Goal: Use online tool/utility: Use online tool/utility

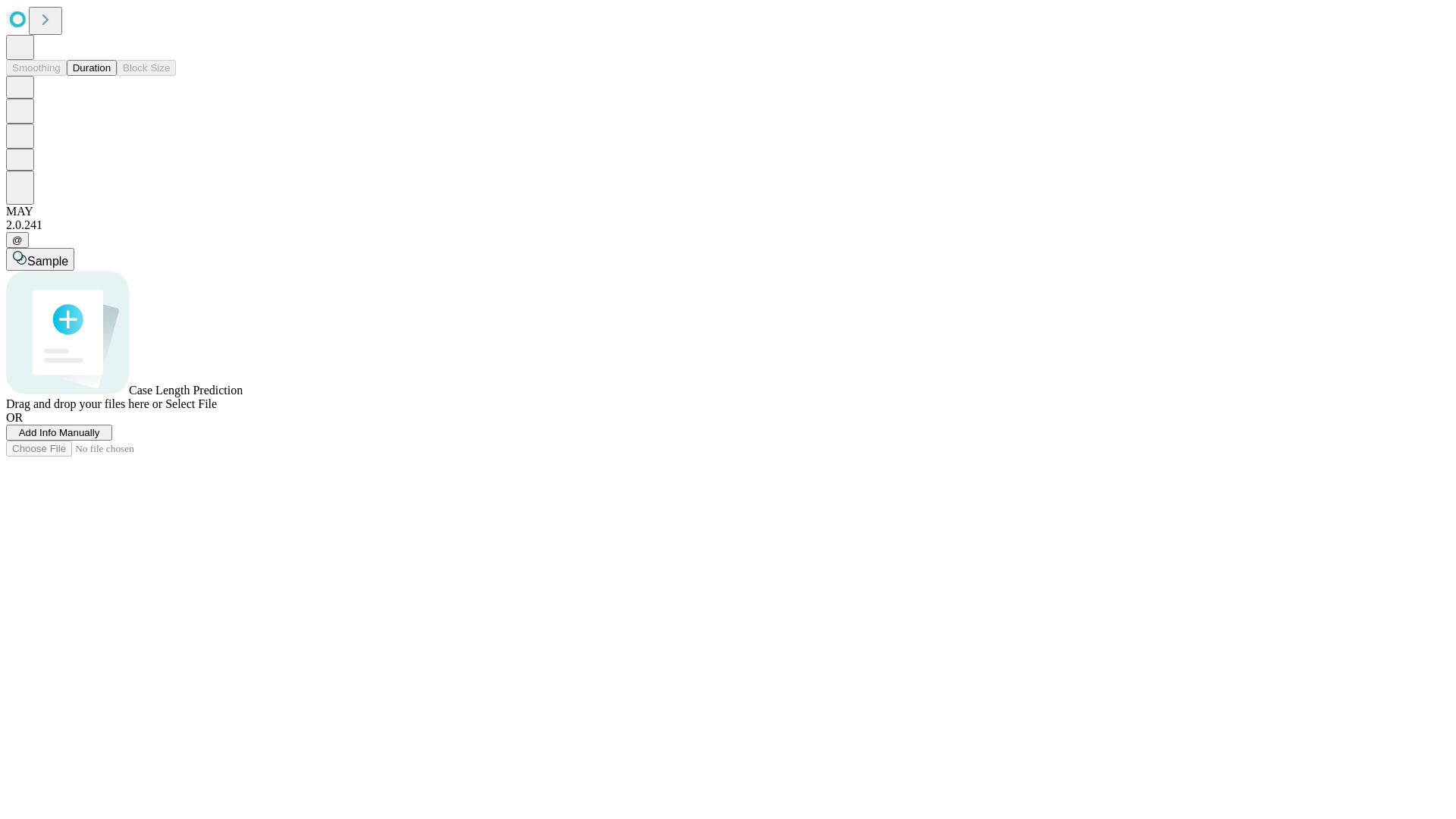
click at [111, 76] on button "Duration" at bounding box center [92, 68] width 50 height 16
click at [69, 254] on span "Sample" at bounding box center [48, 261] width 41 height 13
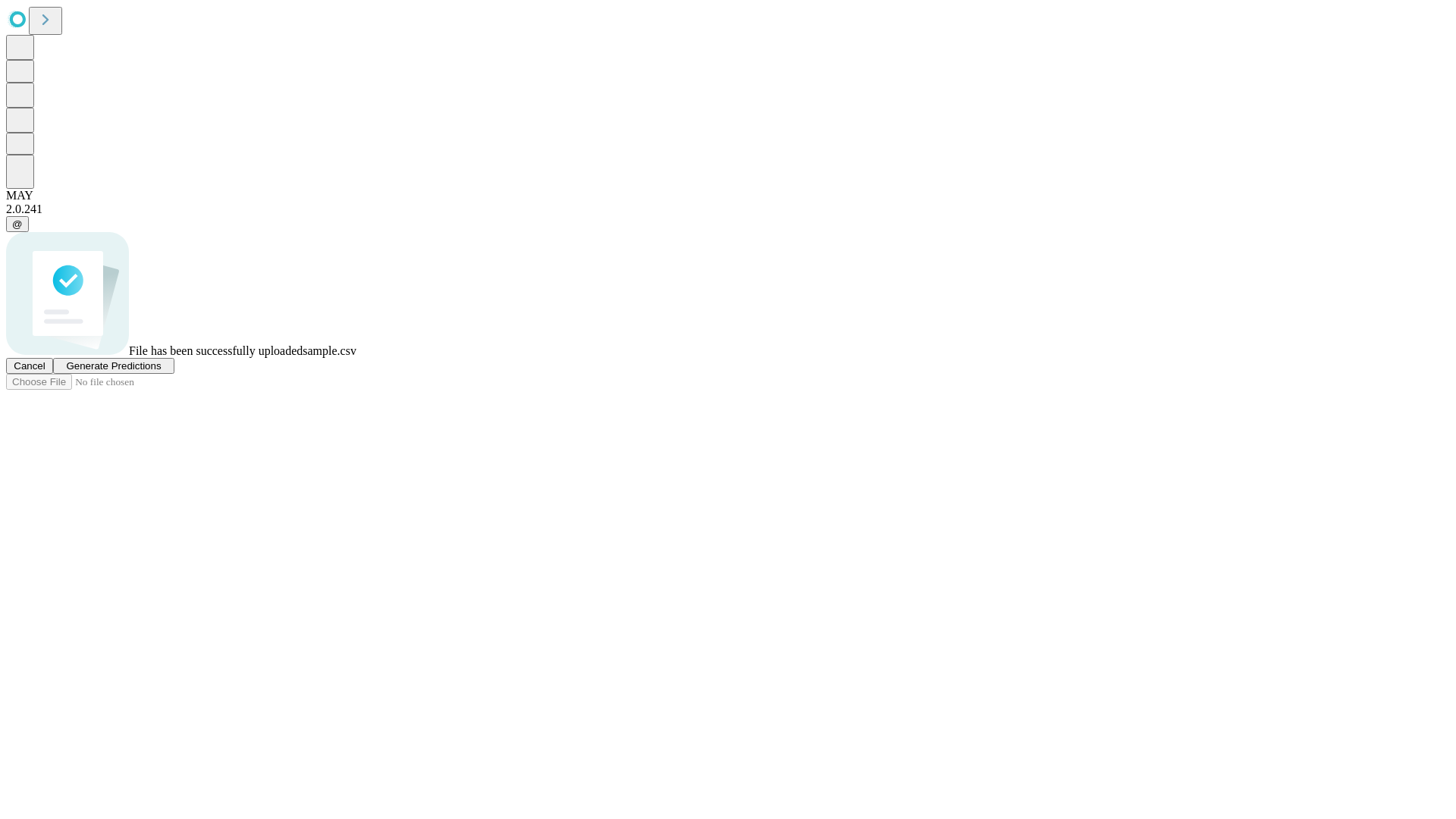
click at [161, 372] on span "Generate Predictions" at bounding box center [113, 366] width 95 height 12
